Goal: Transaction & Acquisition: Purchase product/service

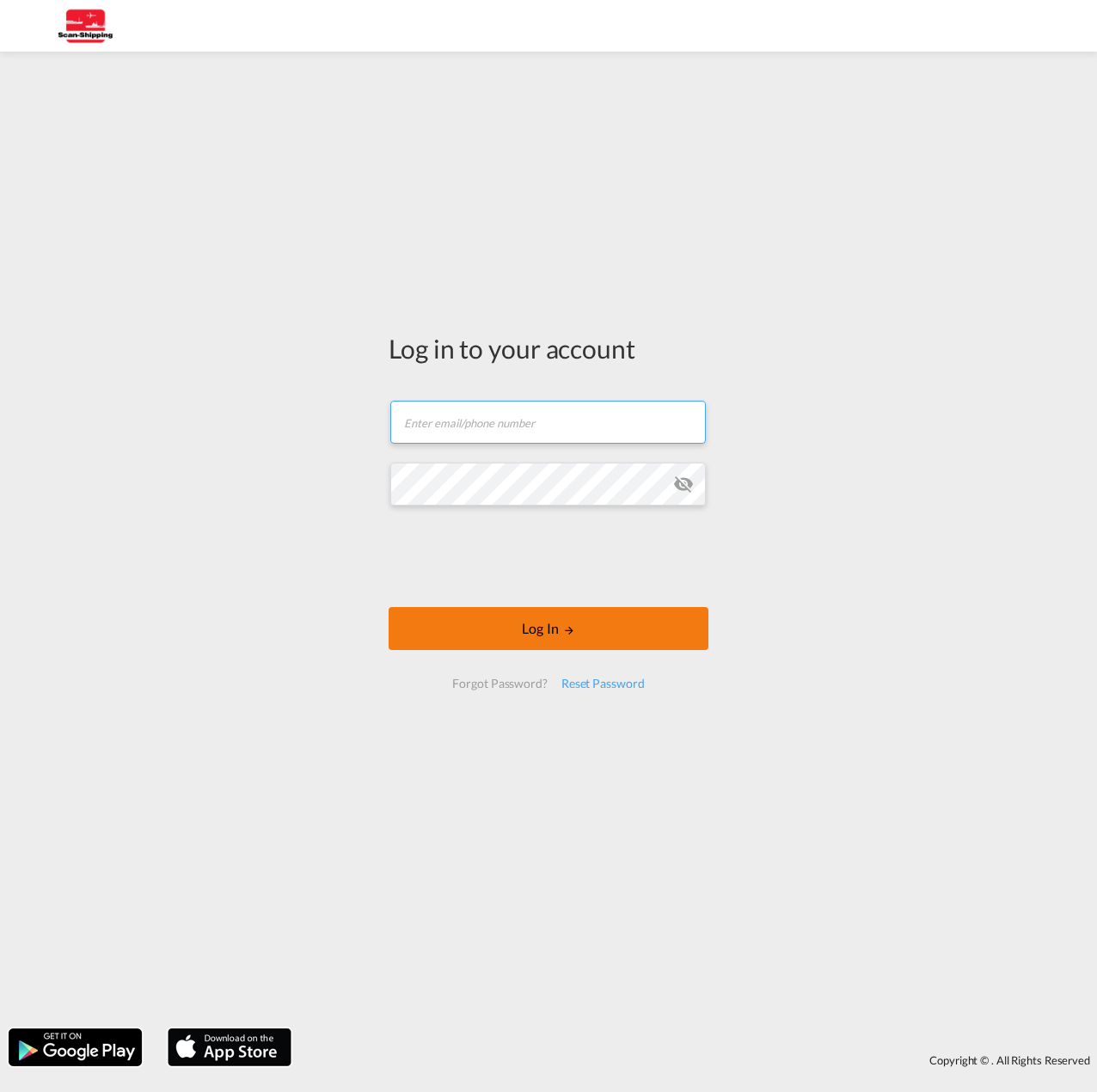
type input "[EMAIL_ADDRESS][DOMAIN_NAME]"
click at [537, 632] on button "Log In" at bounding box center [548, 628] width 320 height 43
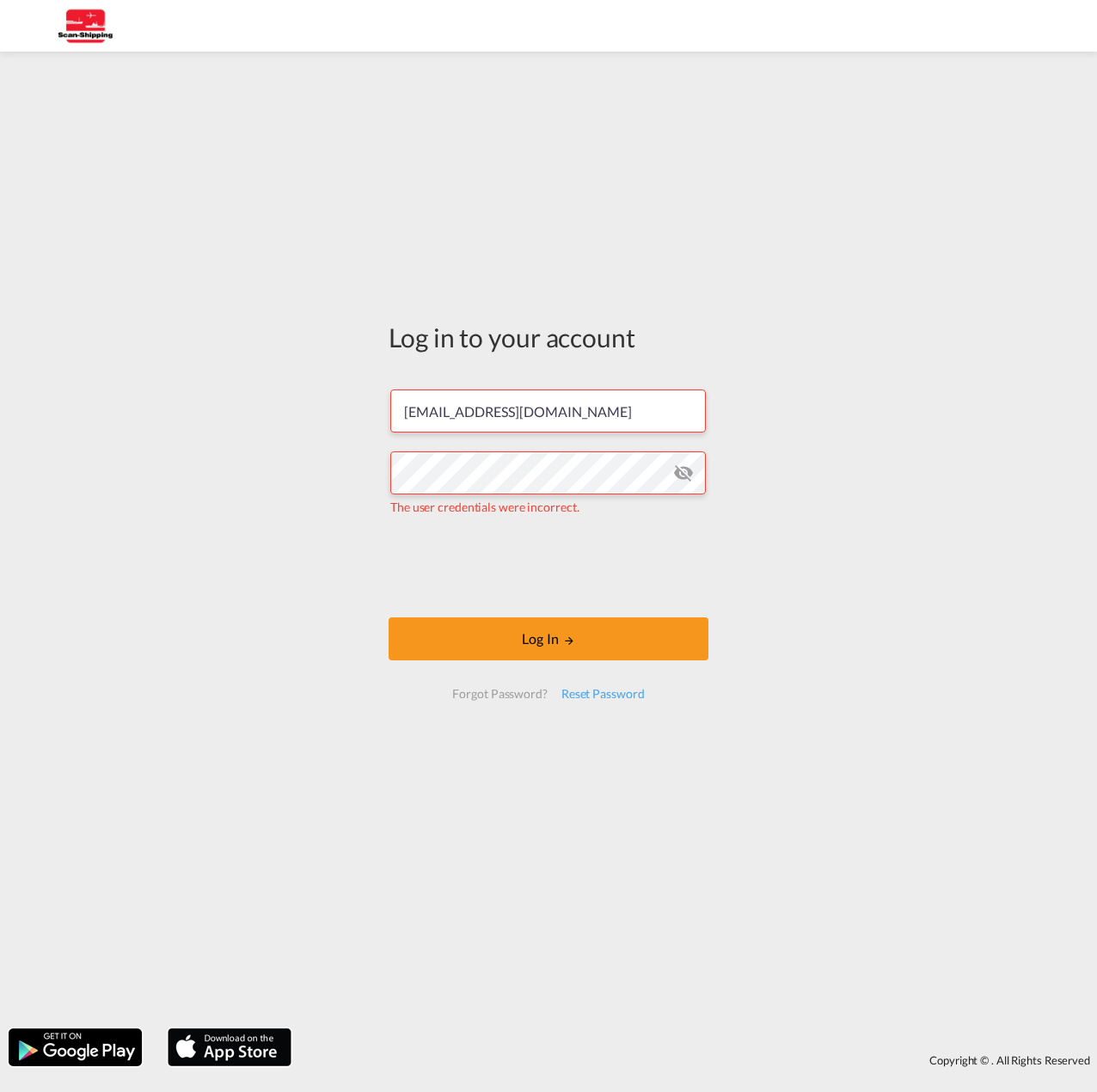
click at [673, 470] on md-icon "icon-eye-off" at bounding box center [683, 472] width 20 height 20
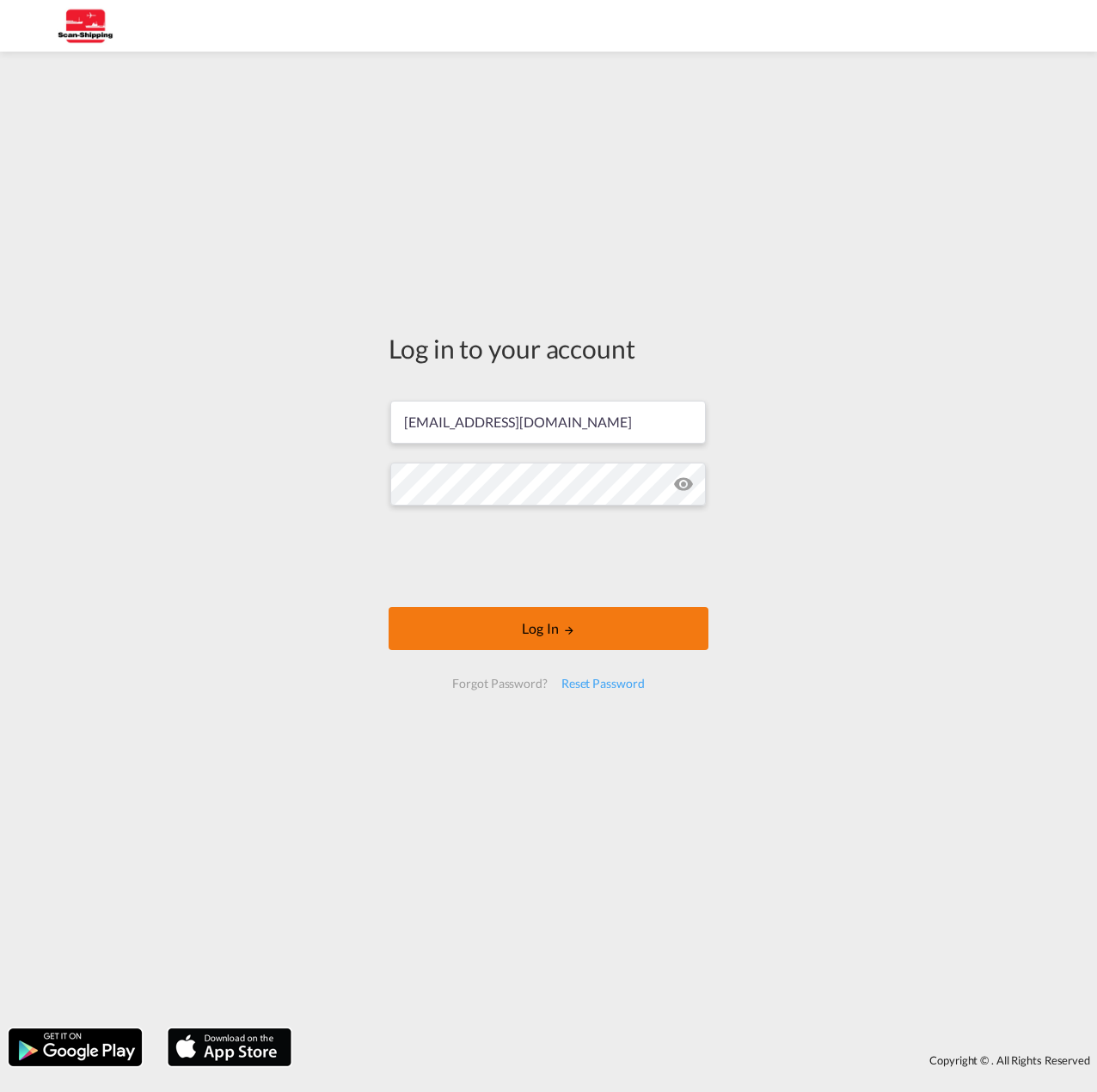
click at [565, 648] on button "Log In" at bounding box center [548, 628] width 320 height 43
